Goal: Navigation & Orientation: Find specific page/section

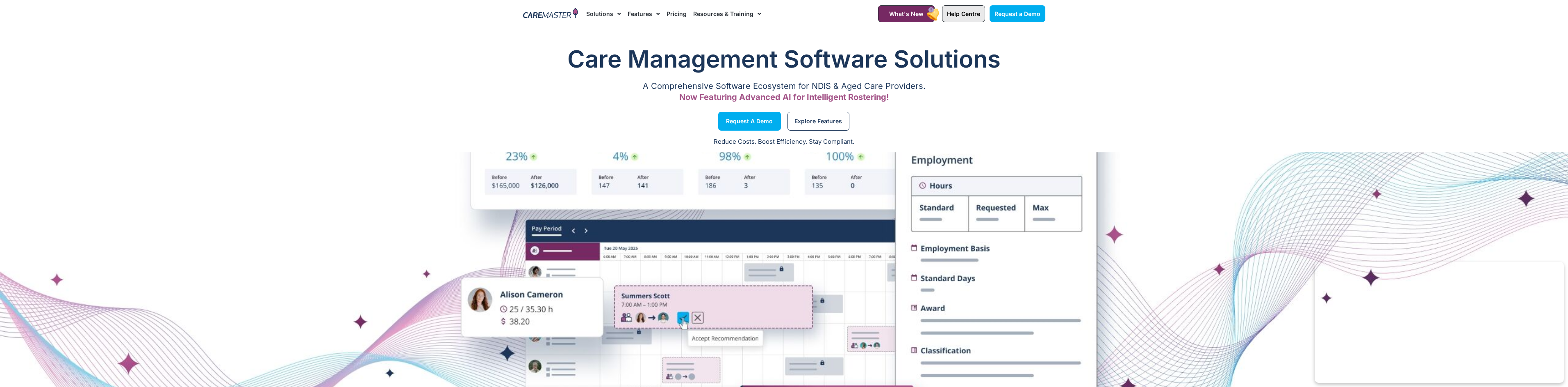
click at [972, 11] on span "Help Centre" at bounding box center [964, 13] width 33 height 7
click at [968, 13] on span "Help Centre" at bounding box center [964, 13] width 33 height 7
